Goal: Information Seeking & Learning: Learn about a topic

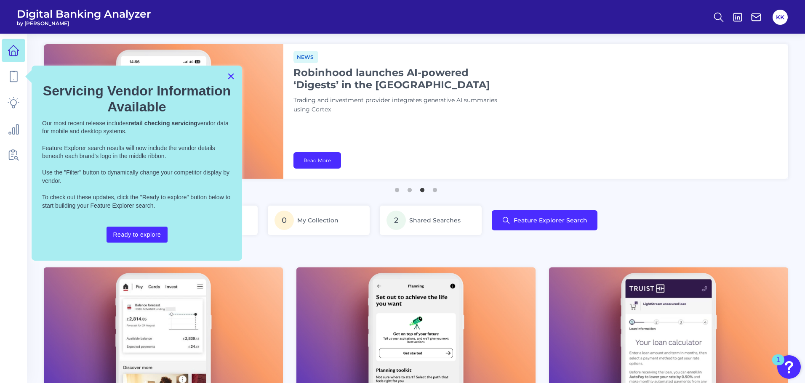
click at [229, 78] on button "×" at bounding box center [231, 75] width 8 height 13
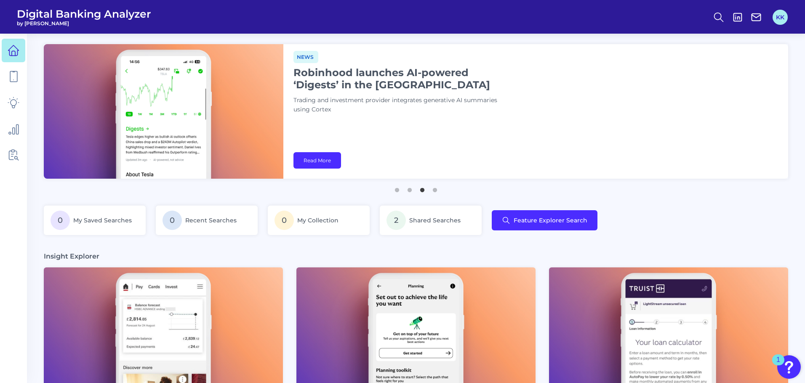
click at [774, 19] on button "KK" at bounding box center [779, 17] width 15 height 15
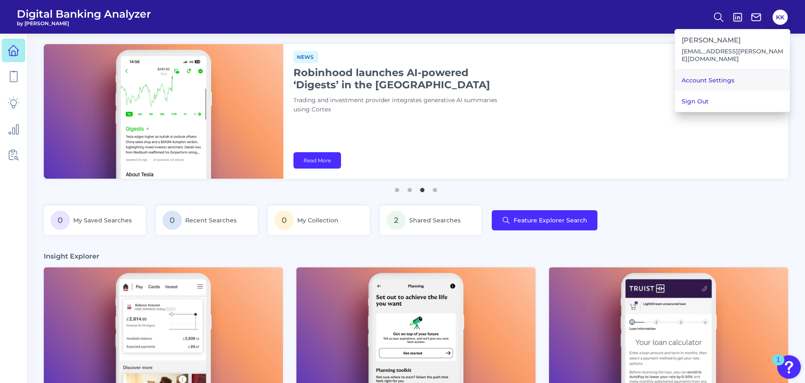
click at [704, 84] on link "Account Settings" at bounding box center [732, 80] width 115 height 21
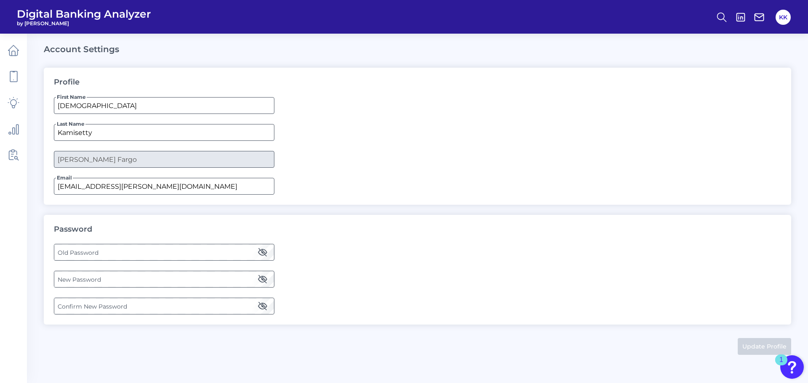
click at [104, 257] on label "Old Password" at bounding box center [163, 252] width 219 height 15
click at [117, 282] on label "New Password" at bounding box center [163, 279] width 219 height 15
click at [260, 280] on icon "button" at bounding box center [263, 279] width 10 height 10
click at [231, 279] on label "New Password" at bounding box center [163, 279] width 219 height 15
click at [207, 302] on label "Confirm New Password" at bounding box center [163, 306] width 219 height 15
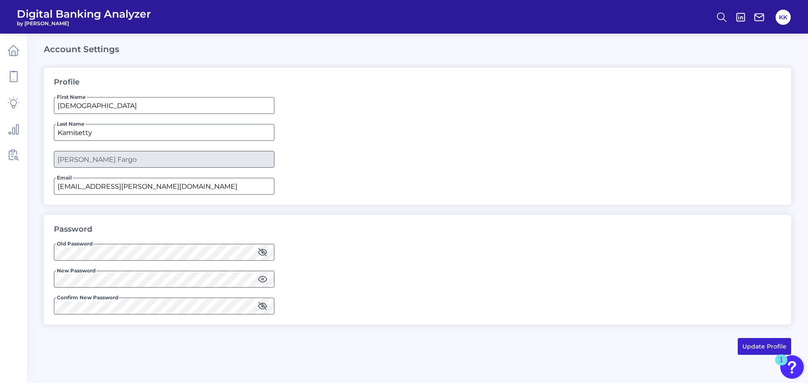
click at [768, 347] on button "Update Profile" at bounding box center [764, 346] width 53 height 17
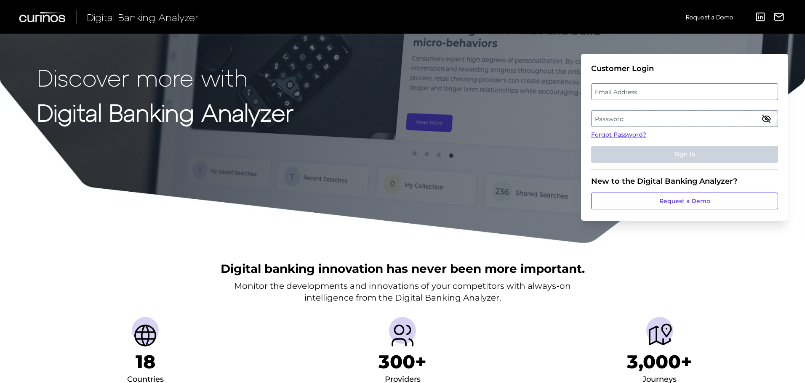
click at [634, 96] on label "Email Address" at bounding box center [684, 91] width 186 height 15
click at [634, 96] on input "email" at bounding box center [684, 91] width 187 height 17
click at [638, 94] on input "krishna.c" at bounding box center [684, 91] width 187 height 17
type input "[EMAIL_ADDRESS][PERSON_NAME][DOMAIN_NAME]"
click at [634, 115] on label "Password" at bounding box center [684, 118] width 186 height 15
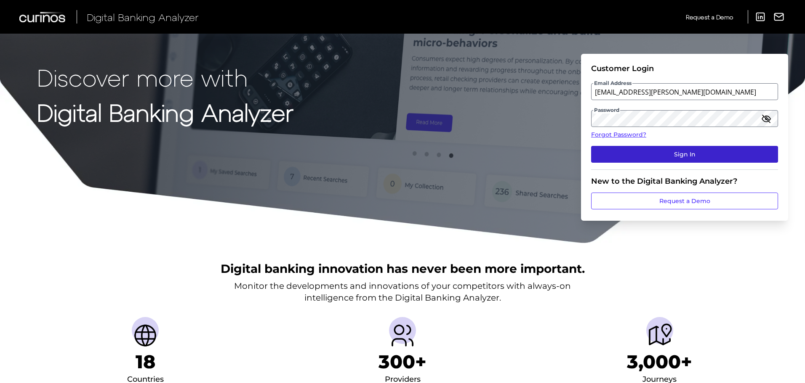
click at [665, 155] on button "Sign In" at bounding box center [684, 154] width 187 height 17
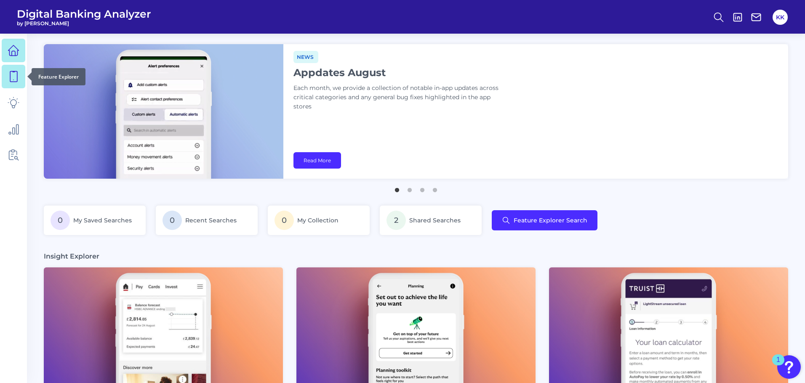
click at [15, 72] on icon at bounding box center [13, 77] width 7 height 11
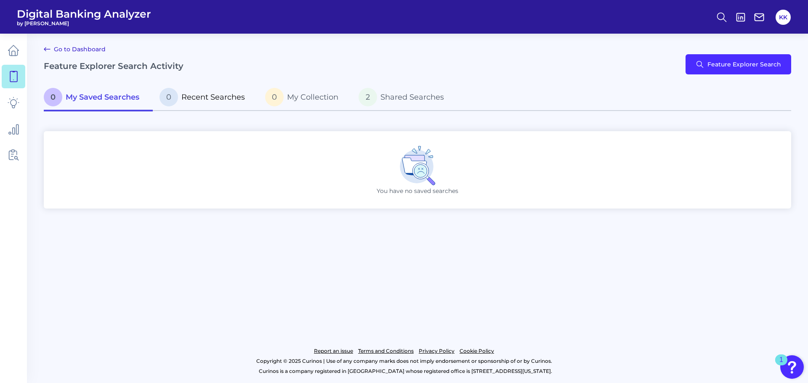
click at [222, 97] on span "Recent Searches" at bounding box center [213, 97] width 64 height 9
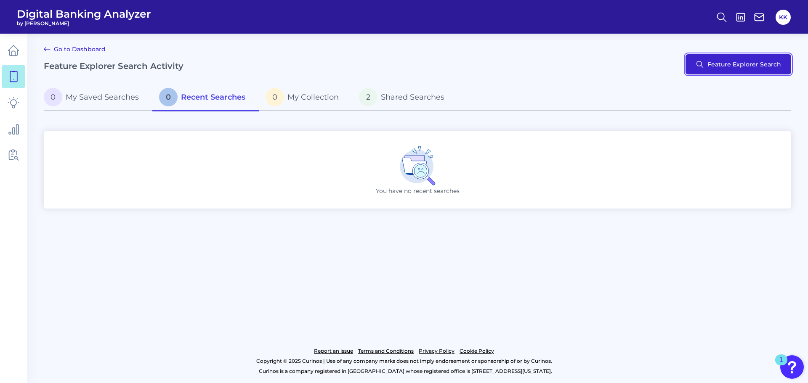
click at [741, 67] on button "Feature Explorer Search" at bounding box center [739, 64] width 106 height 20
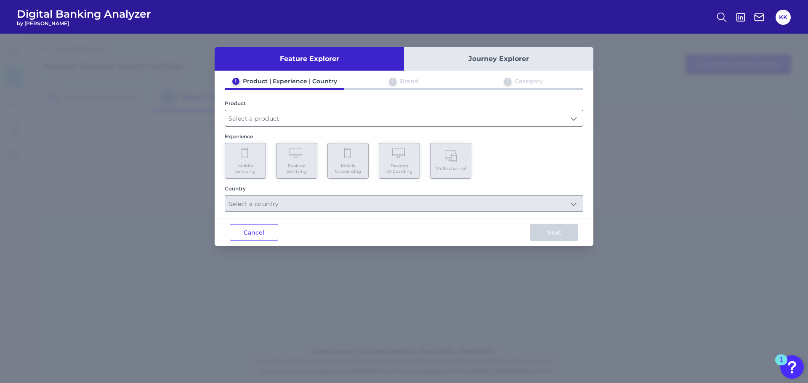
click at [296, 118] on input "text" at bounding box center [404, 118] width 358 height 16
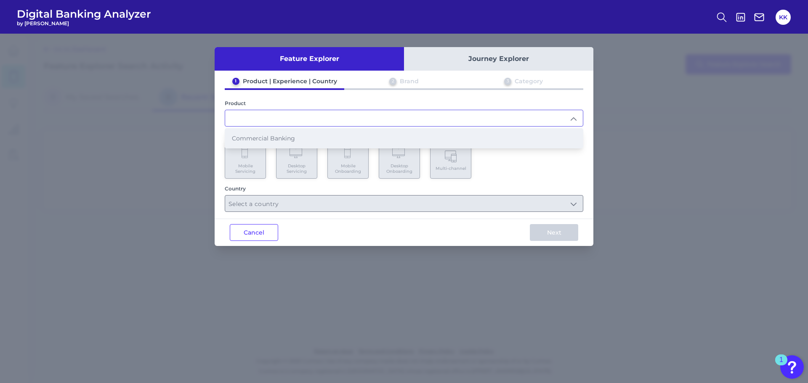
click at [264, 138] on span "Commercial Banking" at bounding box center [263, 139] width 63 height 8
type input "Commercial Banking"
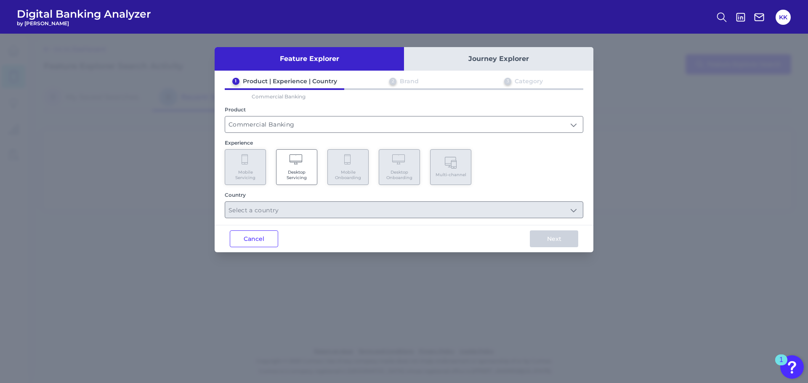
click at [300, 181] on Servicing "Desktop Servicing" at bounding box center [296, 167] width 41 height 36
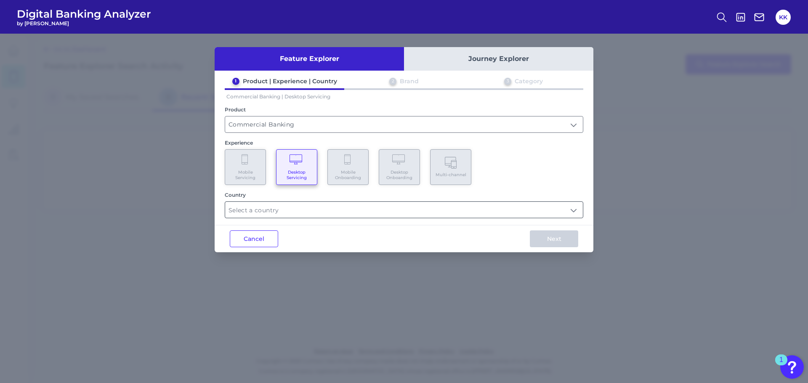
click at [295, 209] on input "text" at bounding box center [404, 210] width 358 height 16
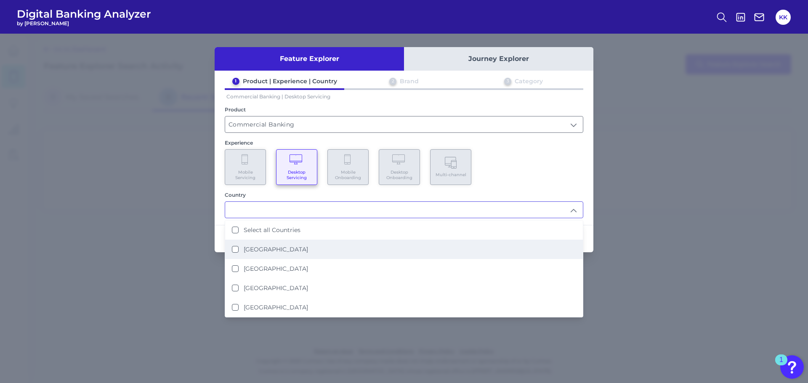
click at [235, 251] on States "United States" at bounding box center [235, 249] width 7 height 7
type input "United States"
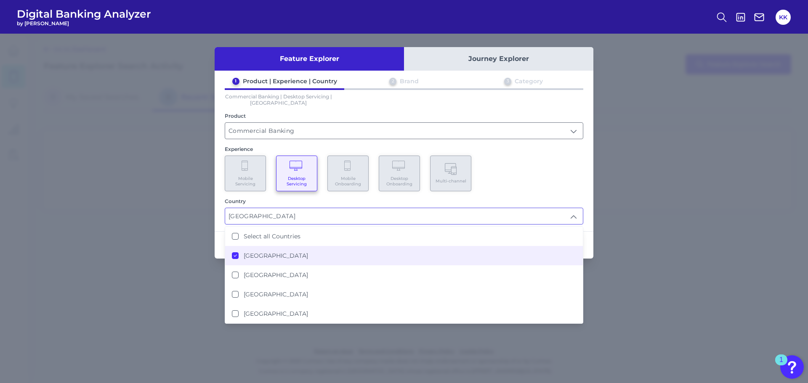
click at [574, 188] on div "Mobile Servicing Desktop Servicing Mobile Onboarding Desktop Onboarding Multi-c…" at bounding box center [404, 174] width 359 height 36
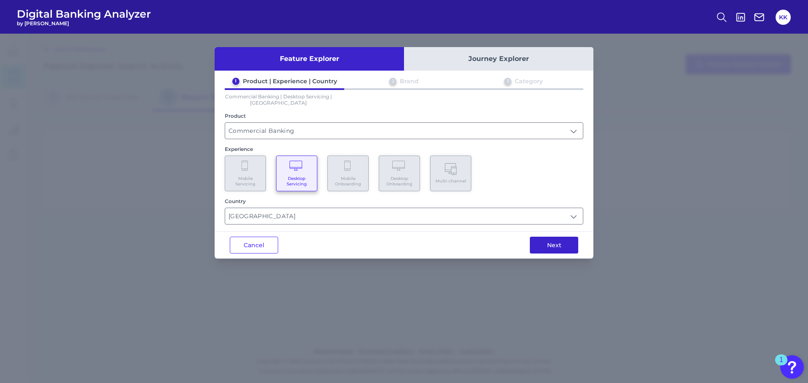
click at [556, 245] on button "Next" at bounding box center [554, 245] width 48 height 17
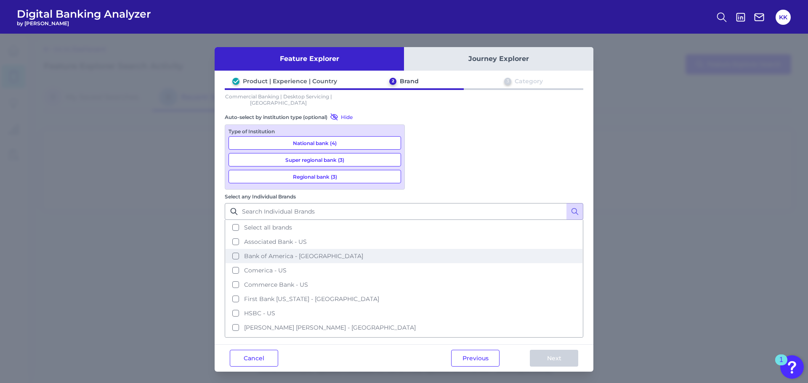
click at [418, 249] on button "Bank of America - US" at bounding box center [404, 256] width 357 height 14
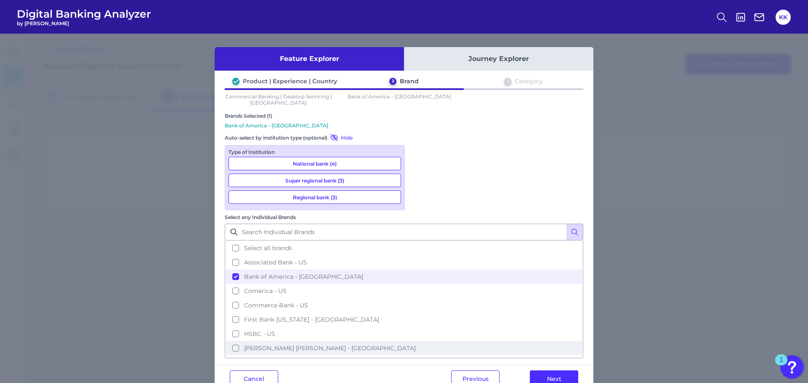
click at [418, 341] on button "JP Morgan Chase - US" at bounding box center [404, 348] width 357 height 14
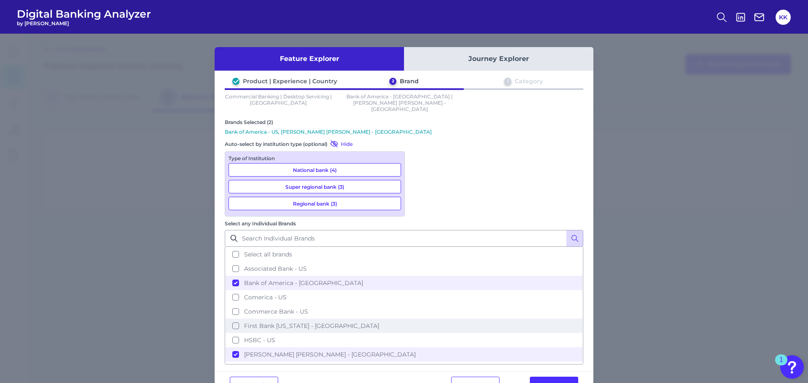
scroll to position [41, 0]
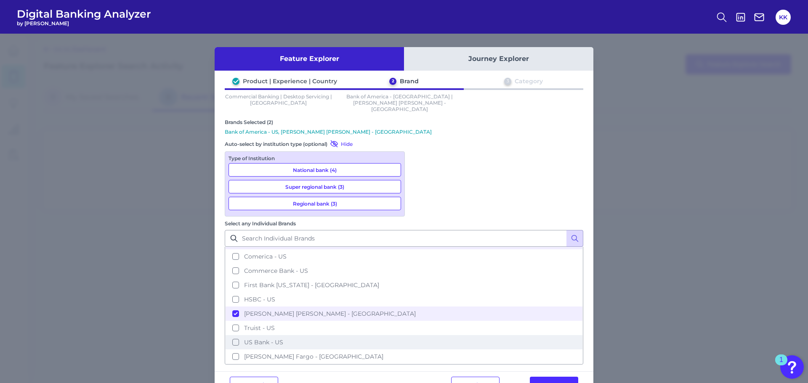
click at [418, 335] on button "US Bank - US" at bounding box center [404, 342] width 357 height 14
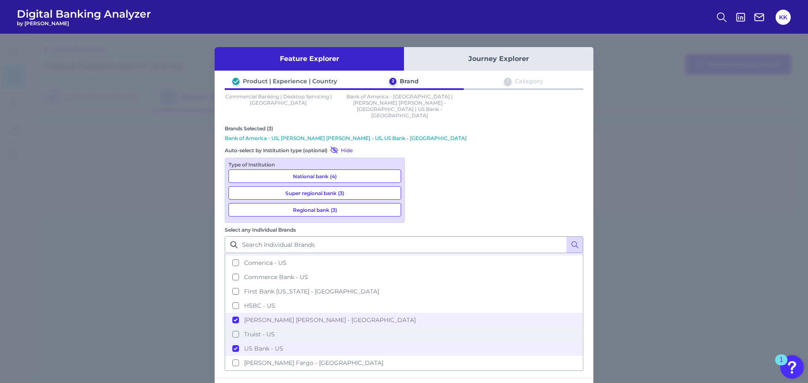
click at [422, 327] on button "Truist - US" at bounding box center [404, 334] width 357 height 14
click at [417, 356] on button "Wells Fargo - US" at bounding box center [404, 363] width 357 height 14
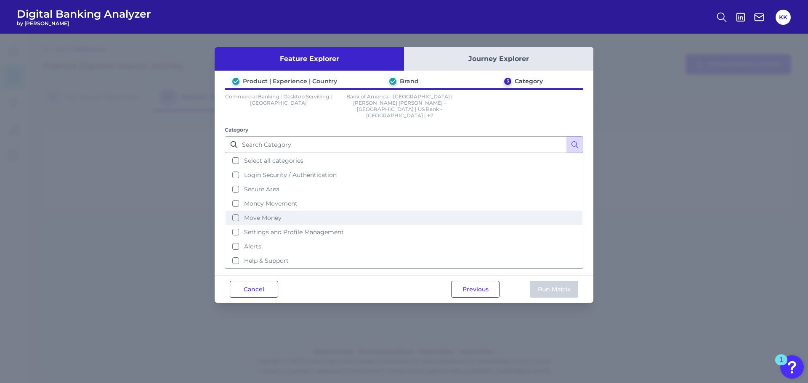
click at [236, 211] on button "Move Money" at bounding box center [404, 218] width 357 height 14
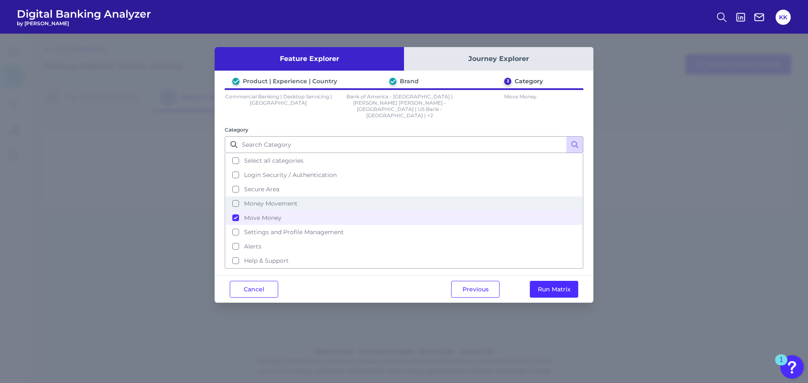
click at [234, 197] on button "Money Movement" at bounding box center [404, 204] width 357 height 14
click at [554, 282] on button "Run Matrix" at bounding box center [554, 289] width 48 height 17
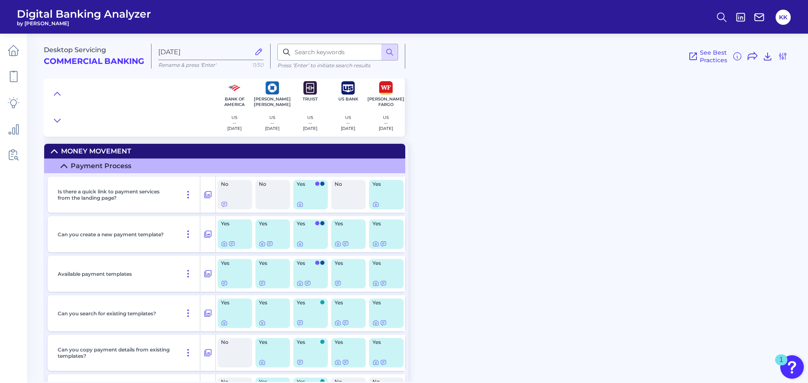
click at [63, 167] on icon at bounding box center [64, 166] width 7 height 7
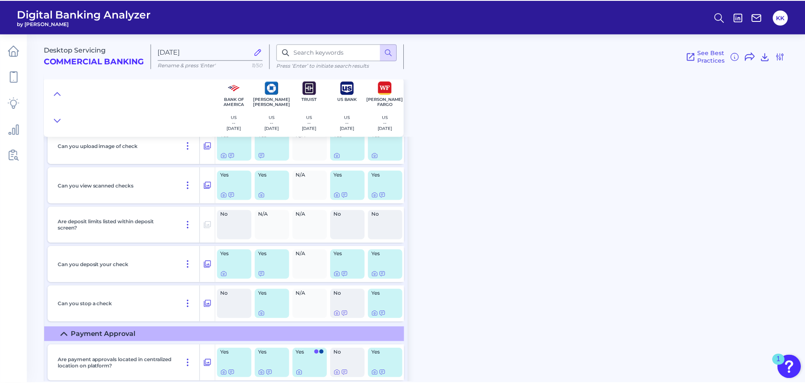
scroll to position [1431, 0]
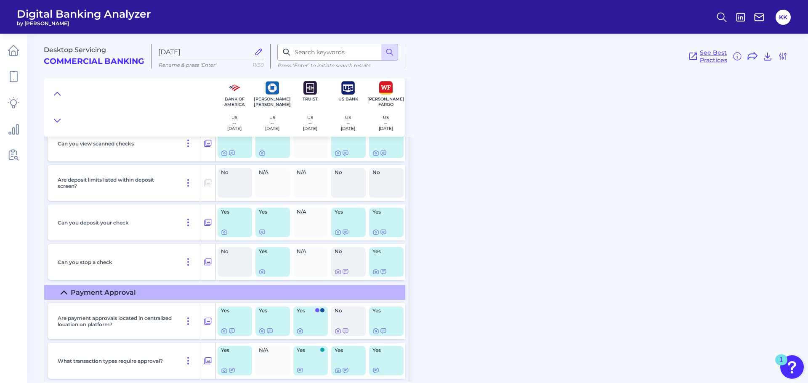
click at [709, 59] on span "See Best Practices" at bounding box center [713, 56] width 27 height 15
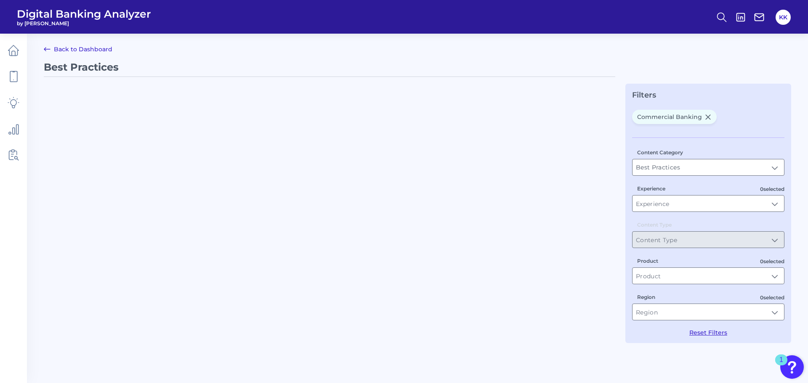
type input "Commercial Banking"
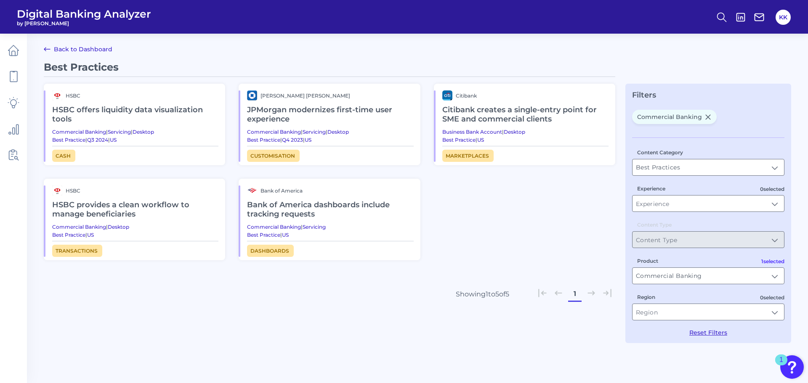
click at [263, 252] on span "Dashboards" at bounding box center [270, 251] width 47 height 12
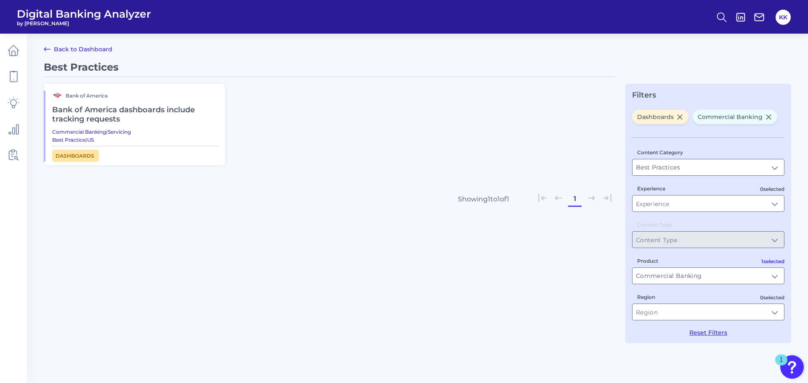
click at [78, 155] on span "Dashboards" at bounding box center [75, 156] width 47 height 12
click at [80, 116] on h2 "Bank of America dashboards include tracking requests" at bounding box center [135, 115] width 166 height 28
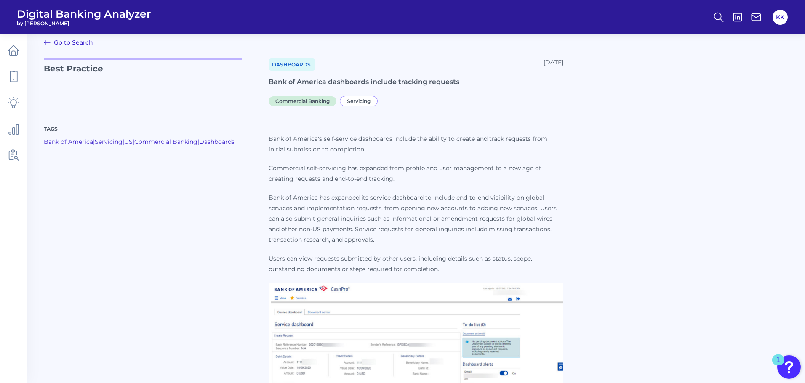
scroll to position [91, 0]
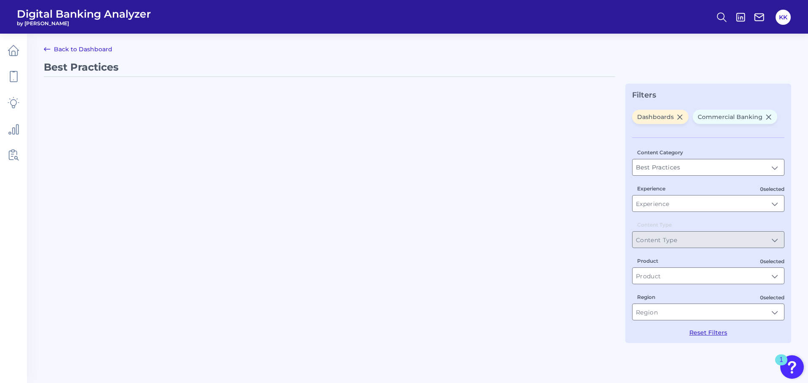
type input "Commercial Banking"
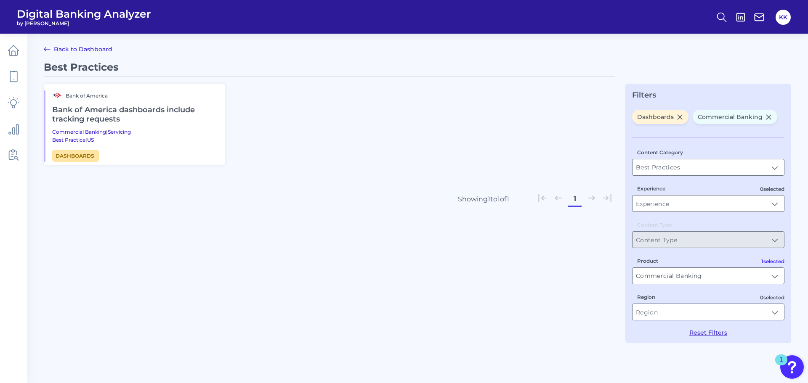
click at [45, 48] on icon at bounding box center [47, 49] width 6 height 3
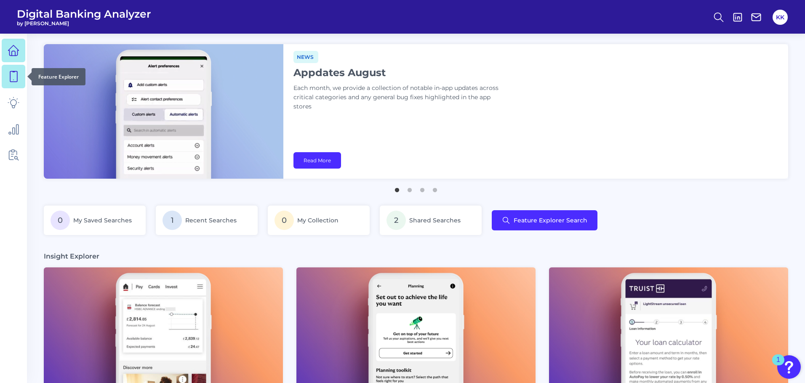
click at [13, 77] on icon at bounding box center [14, 77] width 12 height 12
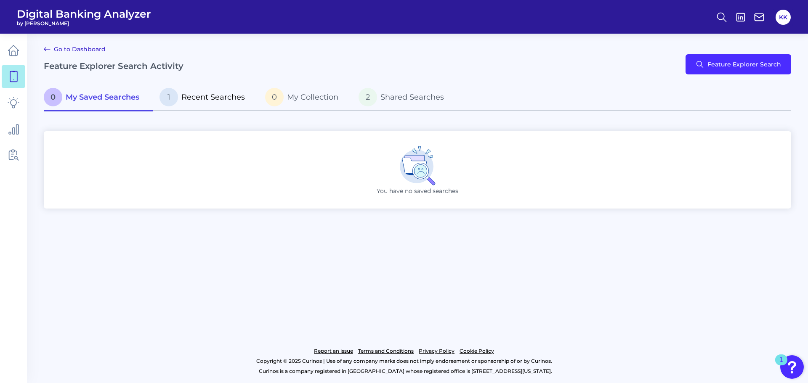
click at [202, 101] on span "Recent Searches" at bounding box center [213, 97] width 64 height 9
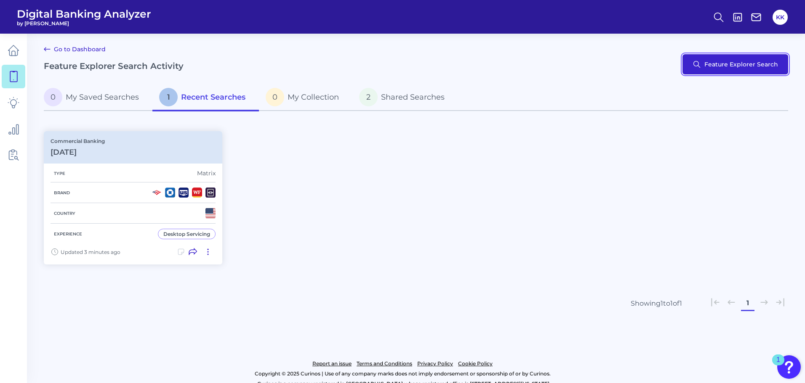
click at [718, 68] on button "Feature Explorer Search" at bounding box center [735, 64] width 106 height 20
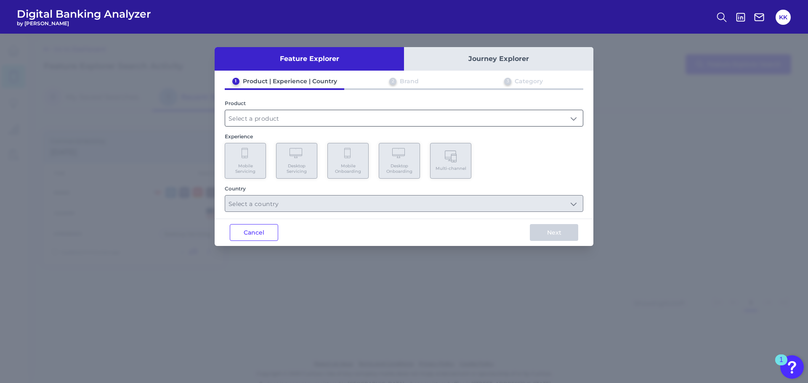
click at [262, 114] on input "text" at bounding box center [404, 118] width 358 height 16
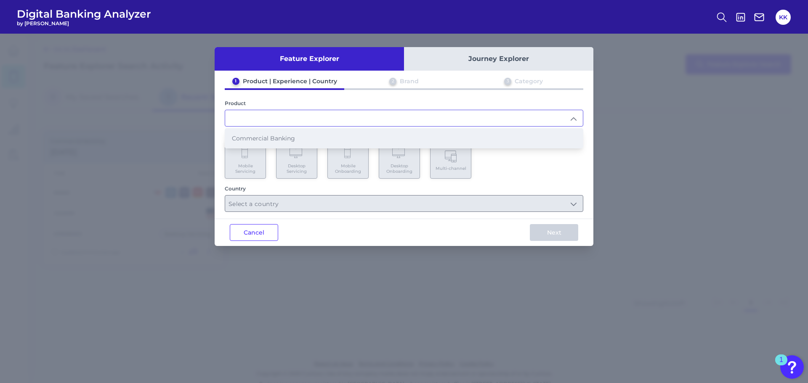
click at [257, 144] on li "Commercial Banking" at bounding box center [404, 138] width 358 height 19
type input "Commercial Banking"
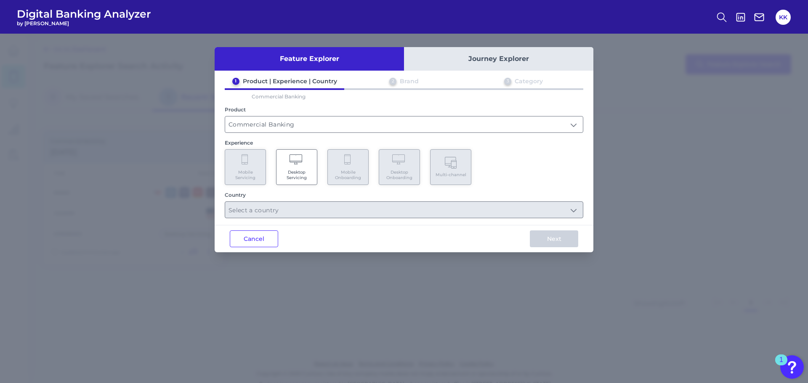
click at [425, 169] on div "Mobile Servicing Desktop Servicing Mobile Onboarding Desktop Onboarding Multi-c…" at bounding box center [404, 167] width 359 height 36
click at [303, 161] on icon at bounding box center [297, 160] width 15 height 12
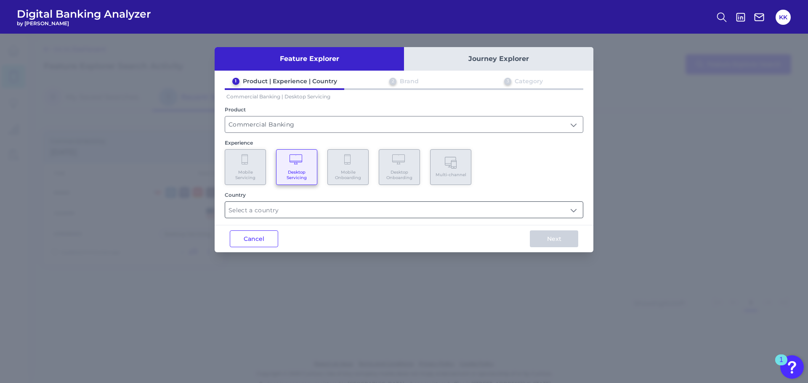
click at [336, 210] on input "text" at bounding box center [404, 210] width 358 height 16
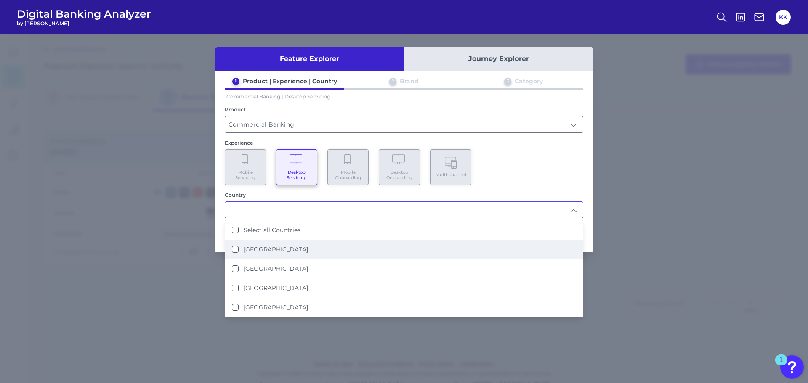
click at [254, 251] on label "United States" at bounding box center [276, 250] width 64 height 8
type input "United States"
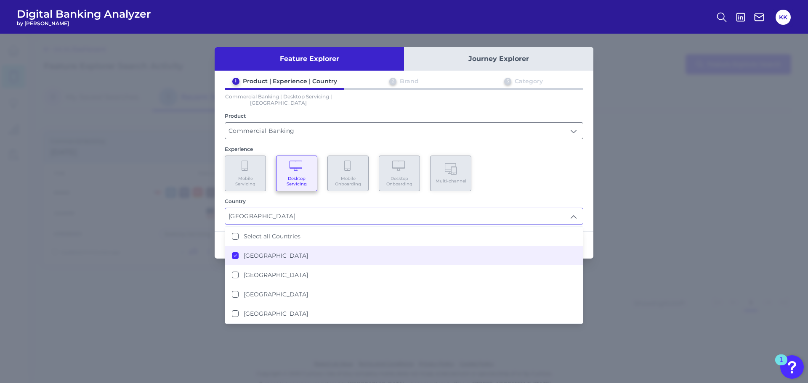
scroll to position [0, 0]
click at [550, 196] on div "1 Product | Experience | Country 2 Brand 3 Category Commercial Banking | Deskto…" at bounding box center [404, 150] width 379 height 147
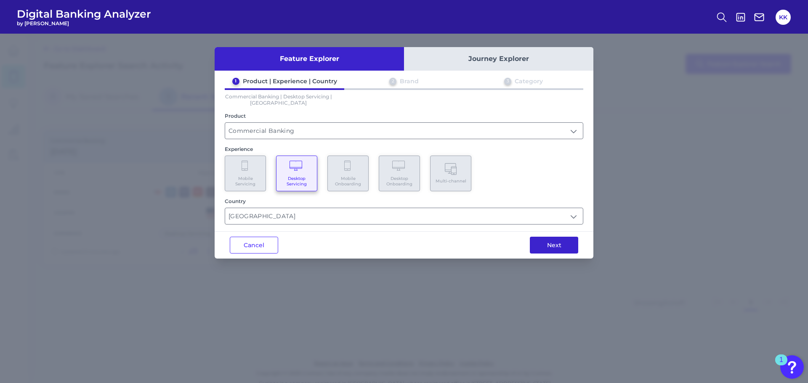
click at [552, 241] on button "Next" at bounding box center [554, 245] width 48 height 17
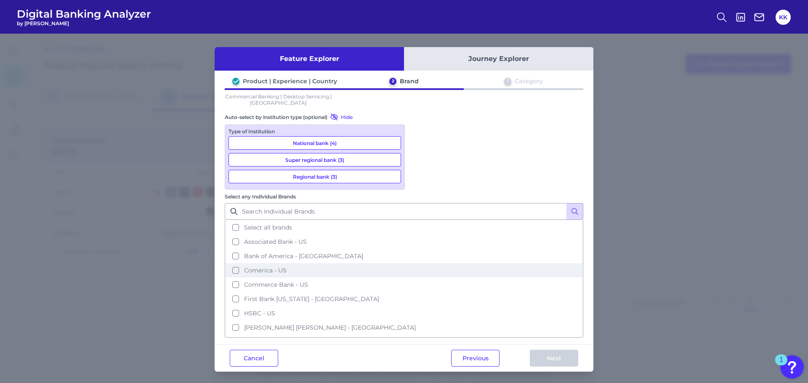
scroll to position [41, 0]
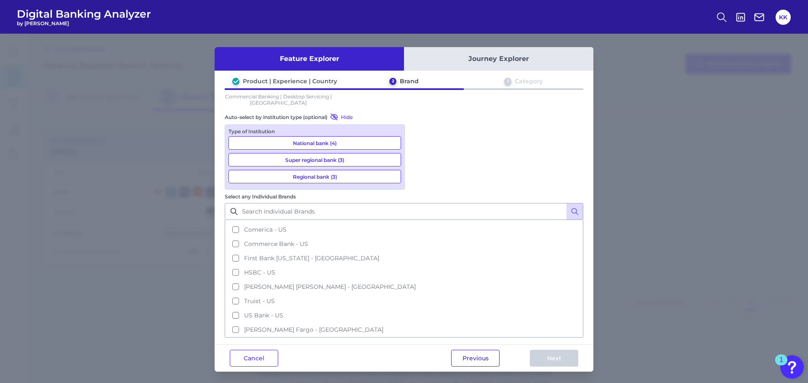
click at [482, 350] on button "Previous" at bounding box center [475, 358] width 48 height 17
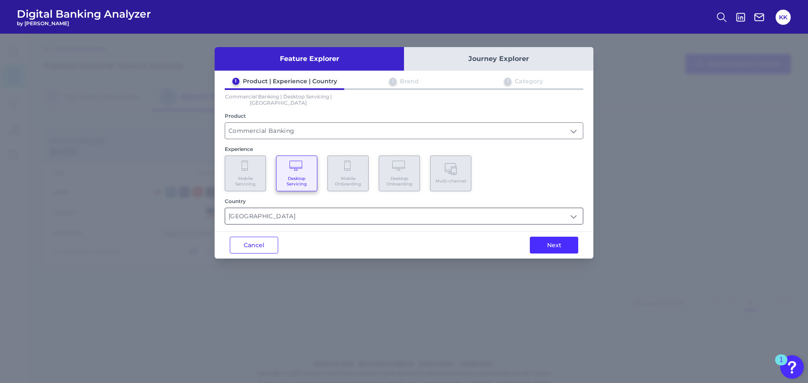
click at [320, 221] on input "United States" at bounding box center [404, 216] width 358 height 16
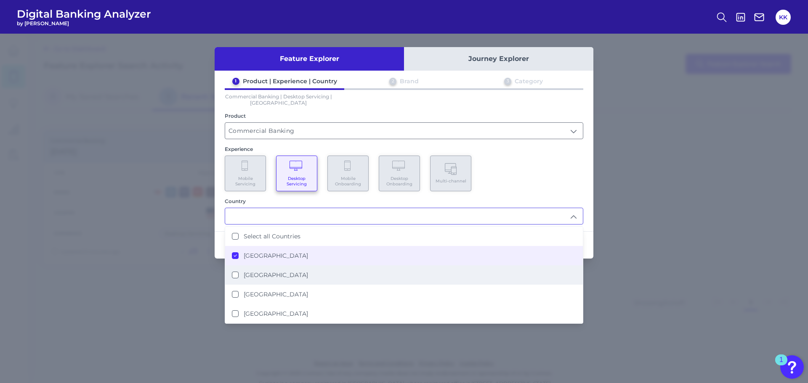
click at [233, 274] on Kingdom "United Kingdom" at bounding box center [235, 275] width 7 height 7
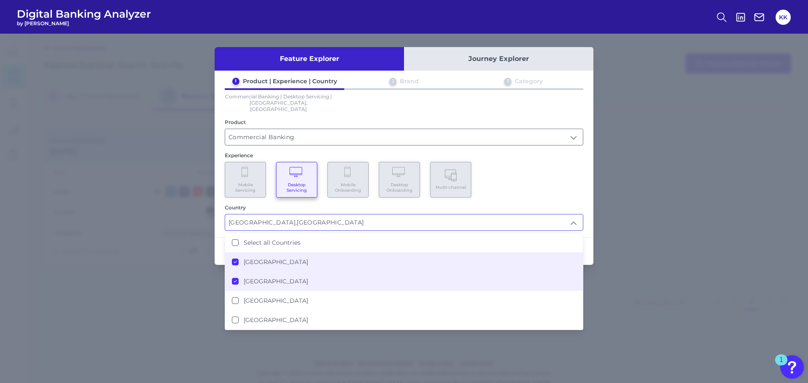
click at [234, 260] on icon at bounding box center [235, 262] width 4 height 4
type input "United Kingdom"
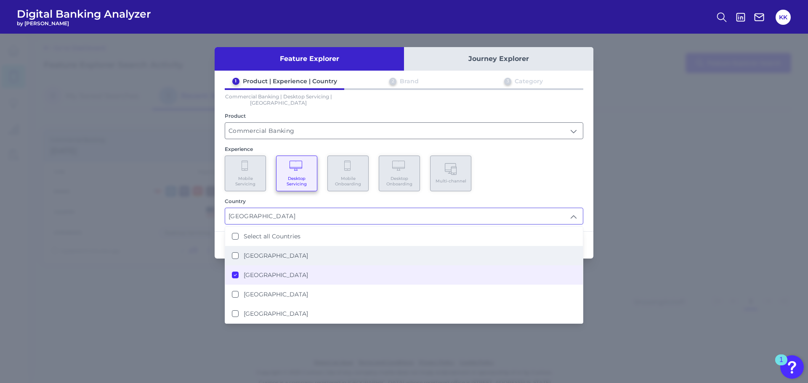
click at [573, 187] on div "Mobile Servicing Desktop Servicing Mobile Onboarding Desktop Onboarding Multi-c…" at bounding box center [404, 174] width 359 height 36
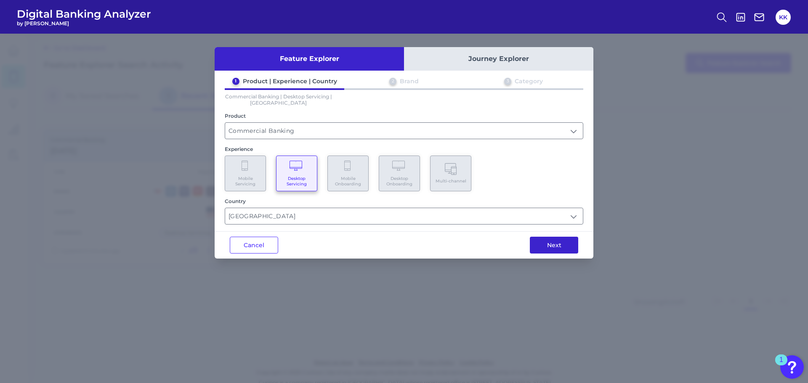
click at [556, 250] on button "Next" at bounding box center [554, 245] width 48 height 17
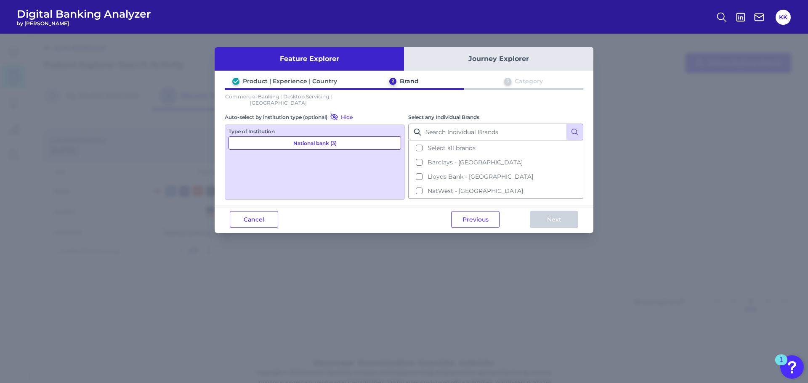
click at [488, 60] on button "Journey Explorer" at bounding box center [498, 59] width 189 height 24
